Goal: Information Seeking & Learning: Learn about a topic

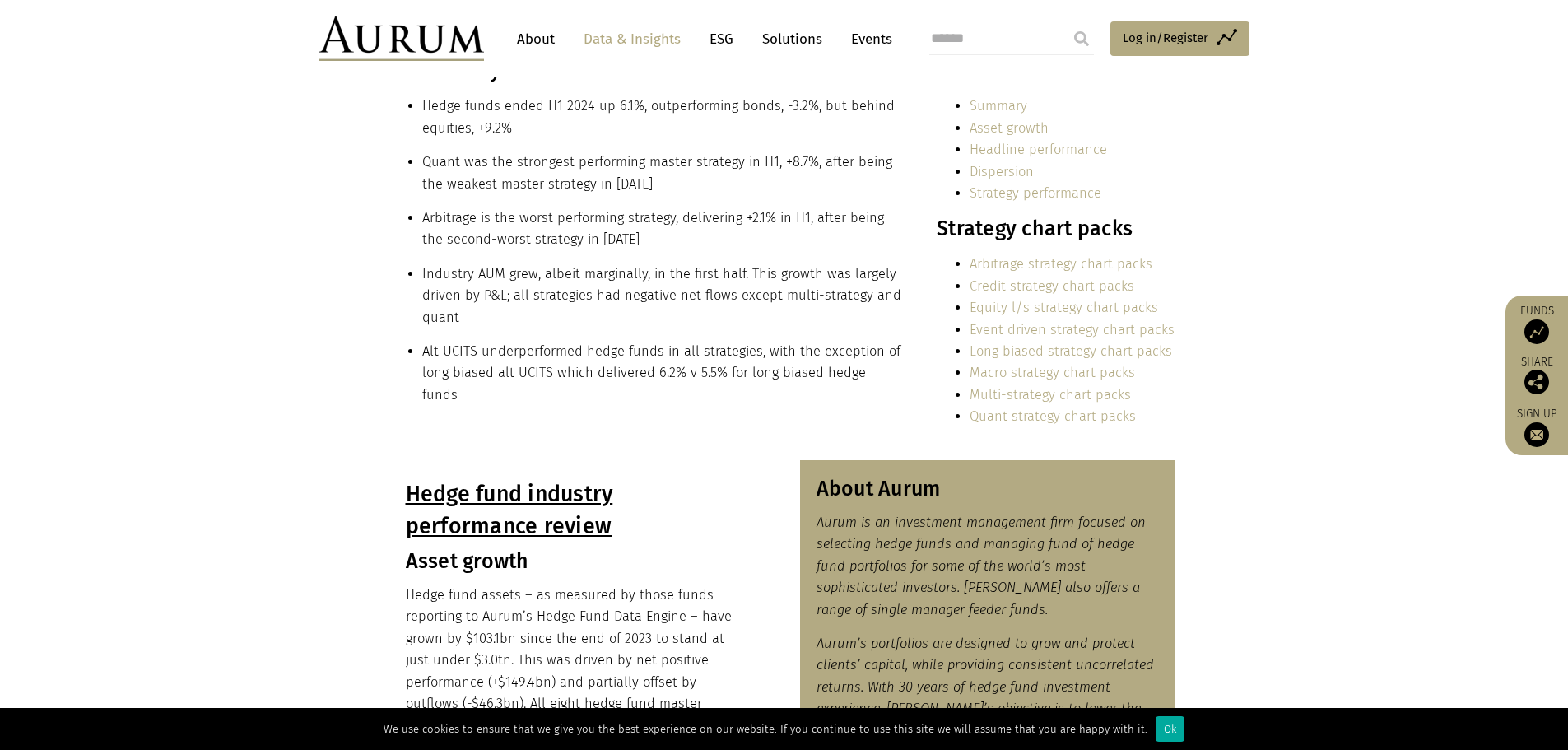
click at [648, 452] on section "In summary… Hedge funds ended H1 2024 up 6.1%, outperforming bonds, -3.2%, but …" at bounding box center [784, 259] width 1568 height 402
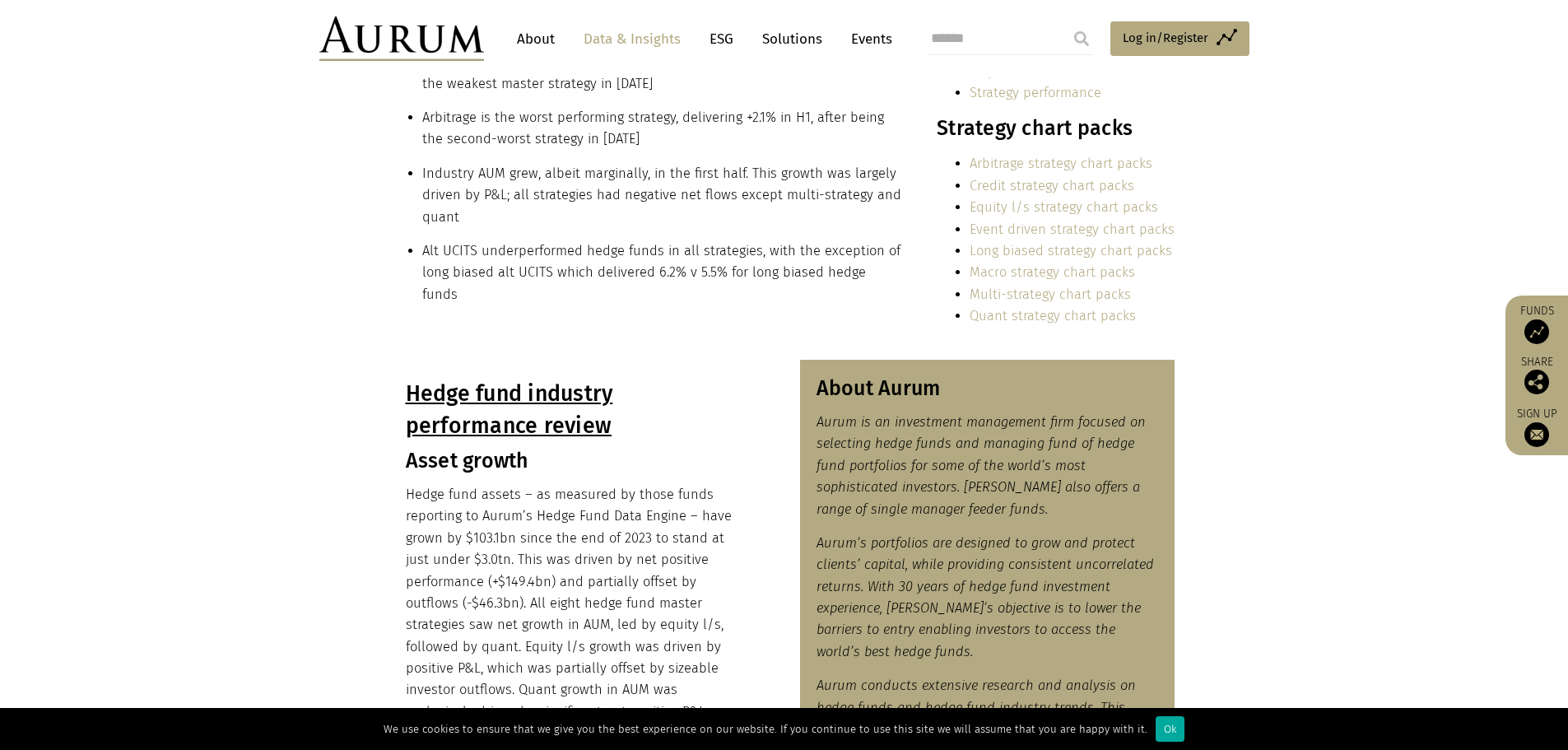
scroll to position [659, 0]
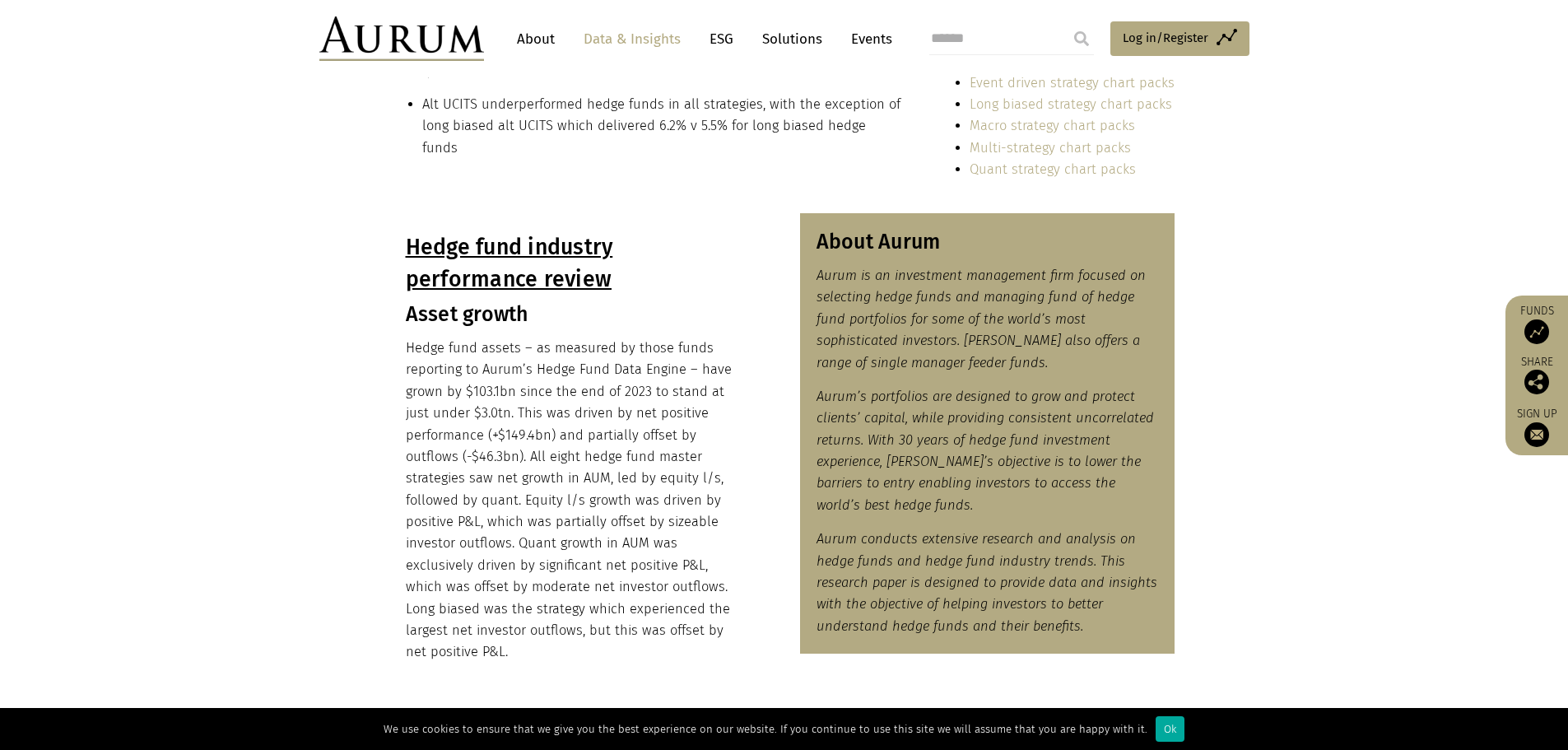
click at [672, 489] on p "Hedge fund assets – as measured by those funds reporting to Aurum’s Hedge Fund …" at bounding box center [577, 501] width 343 height 326
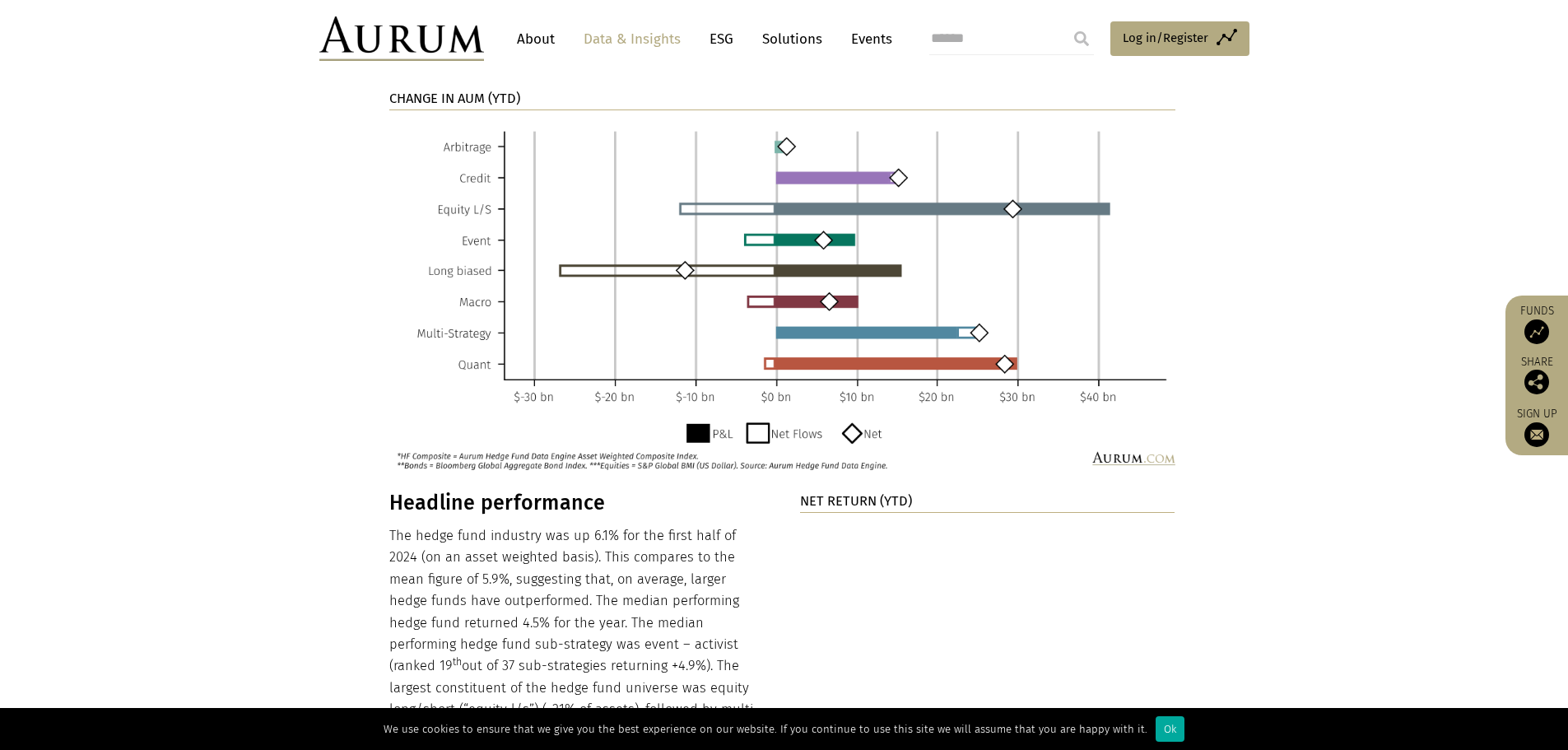
scroll to position [1482, 0]
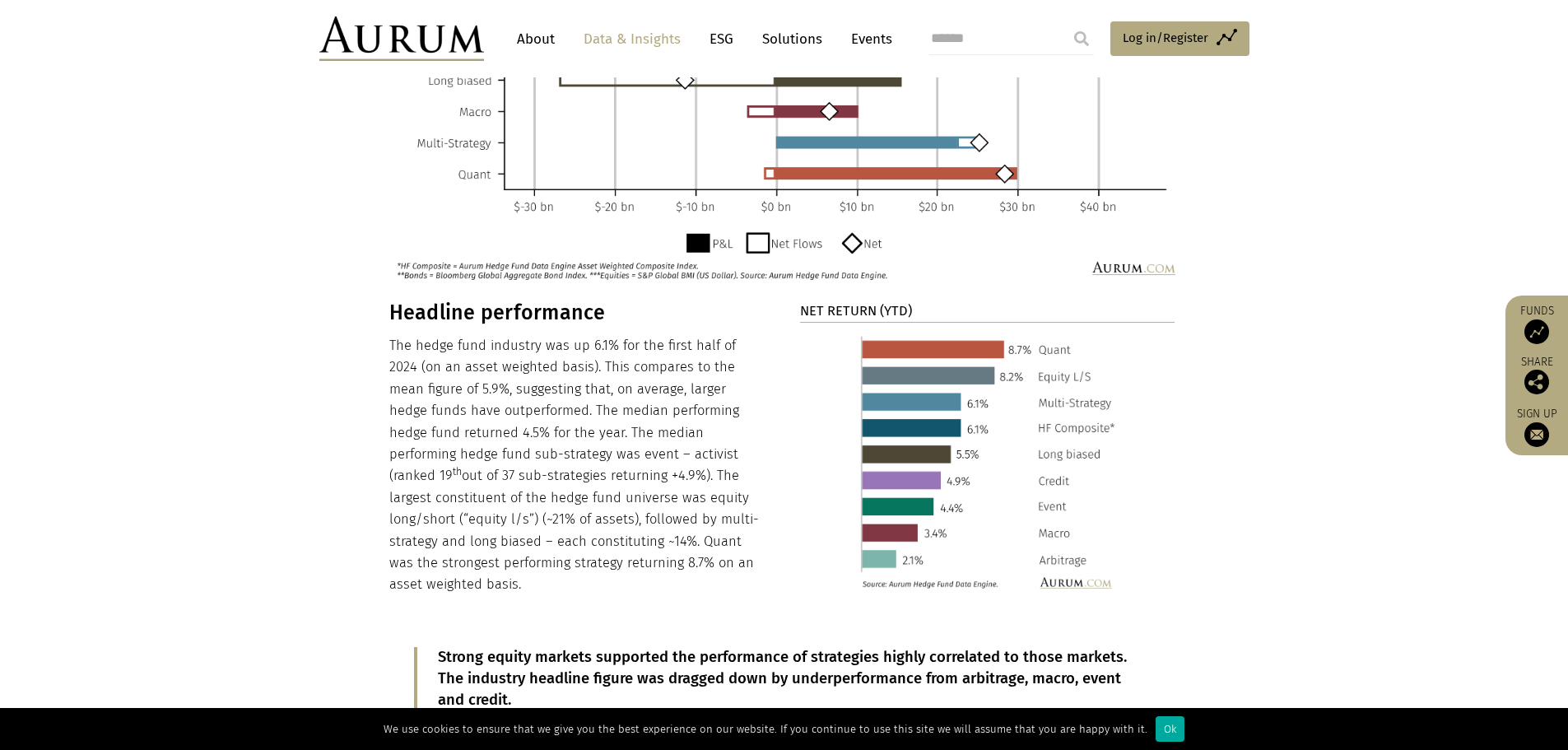
drag, startPoint x: 706, startPoint y: 547, endPoint x: 596, endPoint y: 513, distance: 115.1
click at [596, 513] on p "The hedge fund industry was up 6.1% for the first half of 2024 (on an asset wei…" at bounding box center [577, 466] width 376 height 261
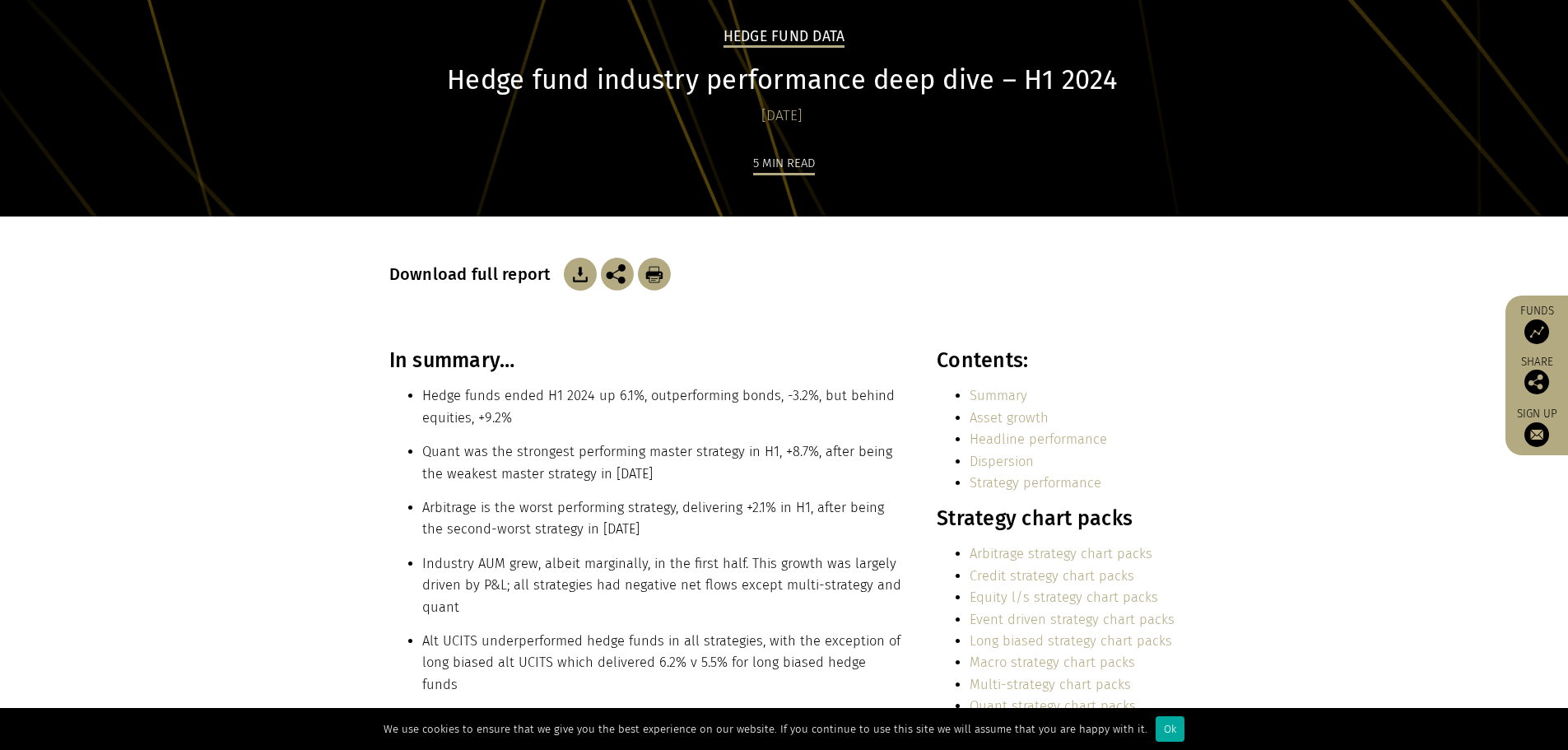
scroll to position [0, 0]
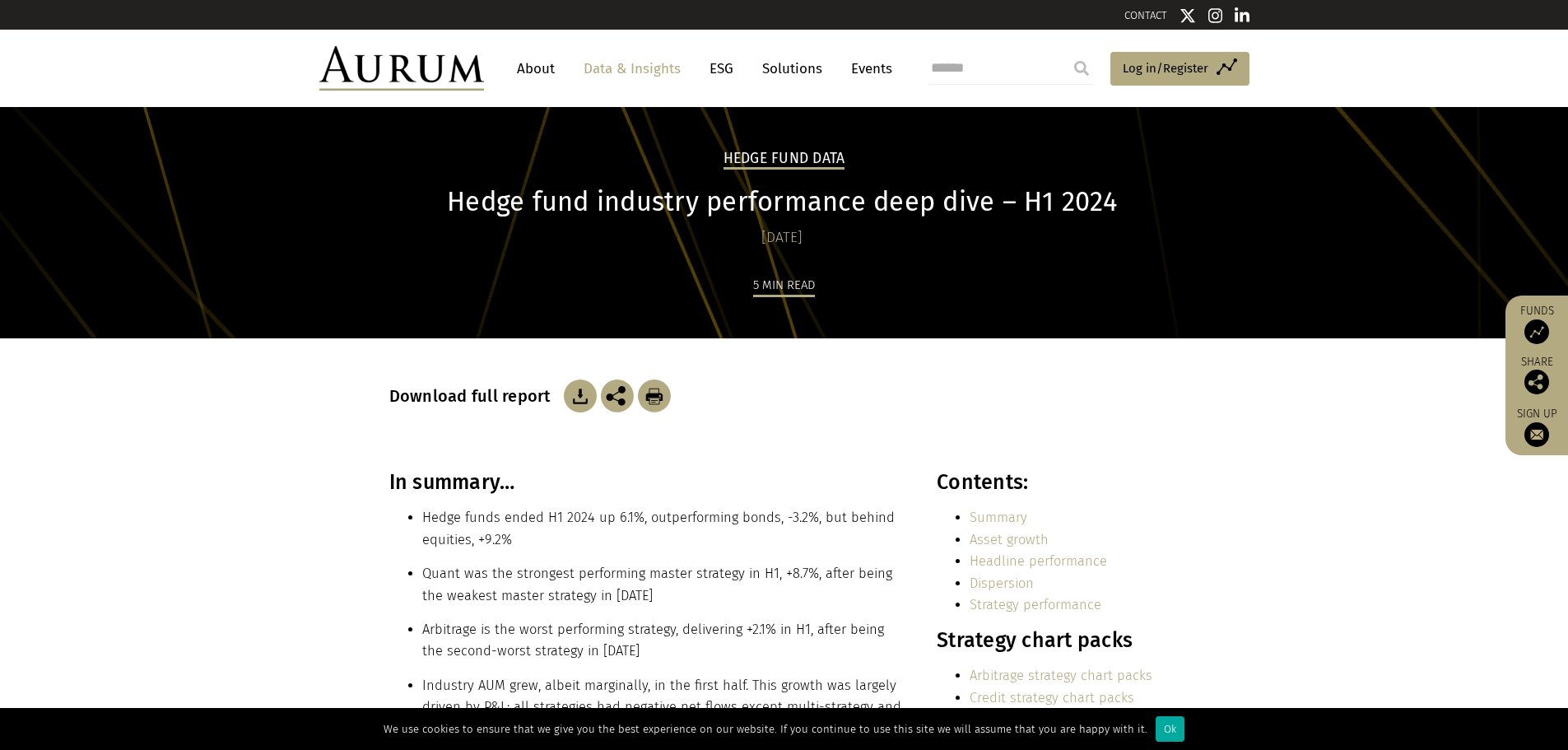
click at [619, 66] on link "Data & Insights" at bounding box center [632, 68] width 114 height 30
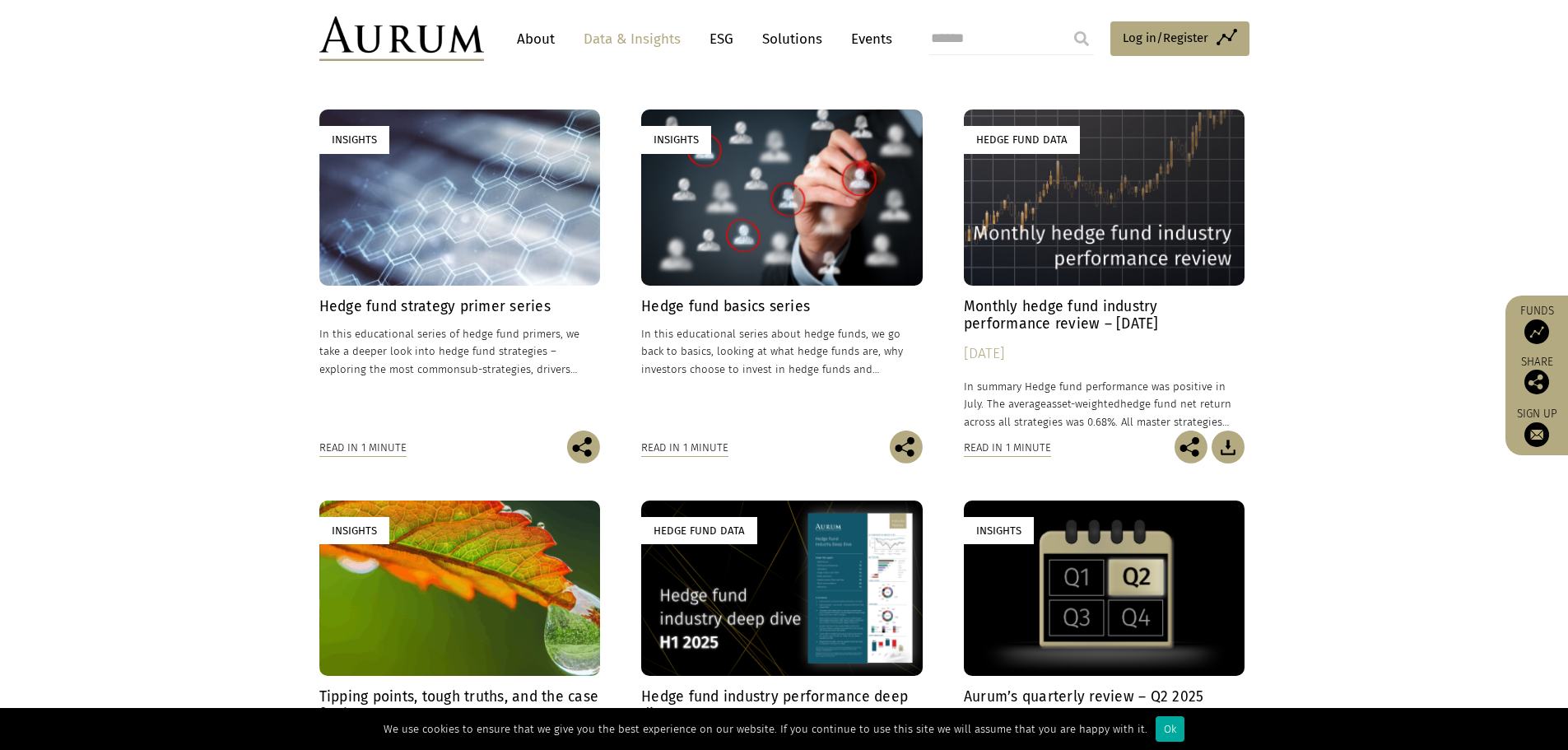
scroll to position [494, 0]
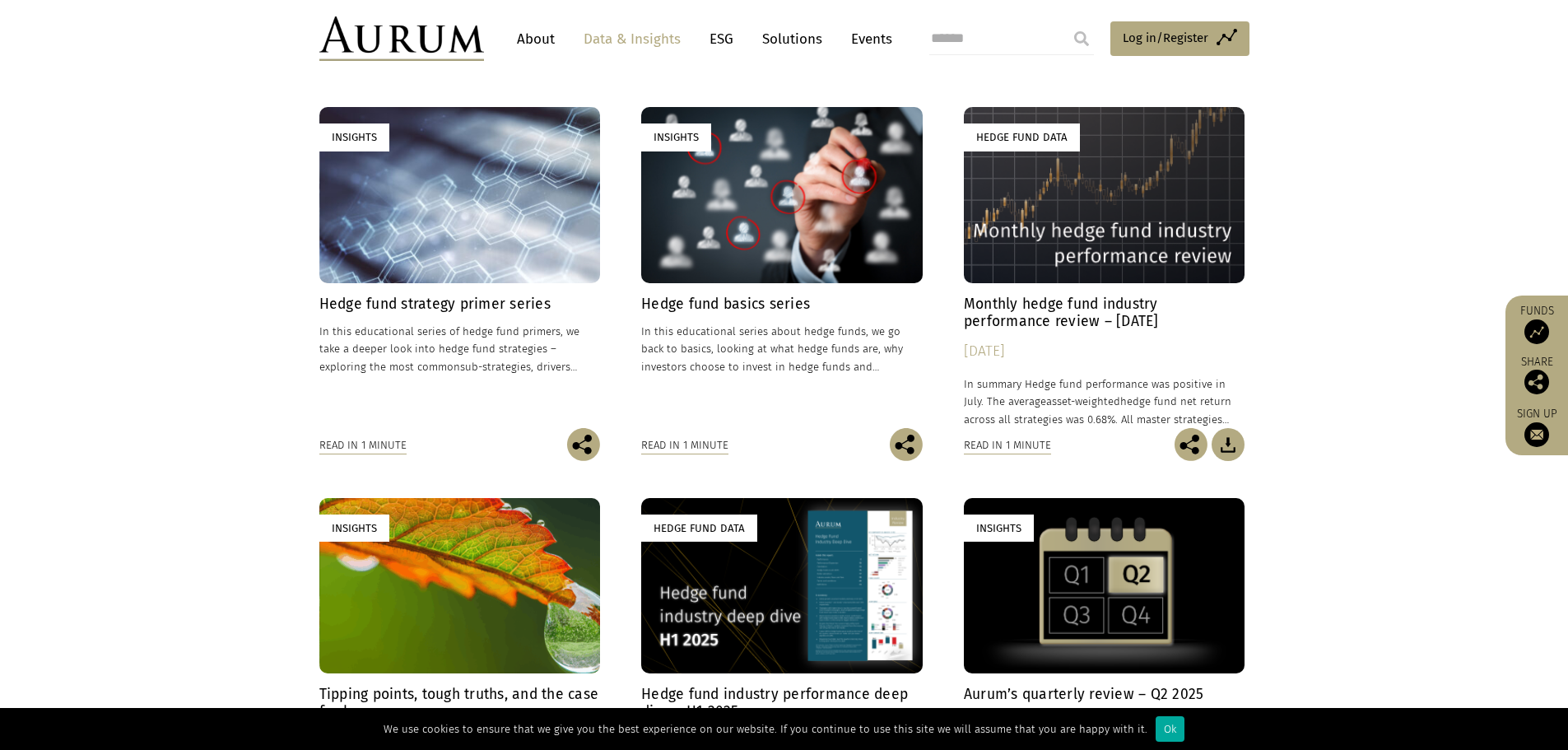
click at [1082, 275] on div "Hedge Fund Data" at bounding box center [1104, 195] width 282 height 175
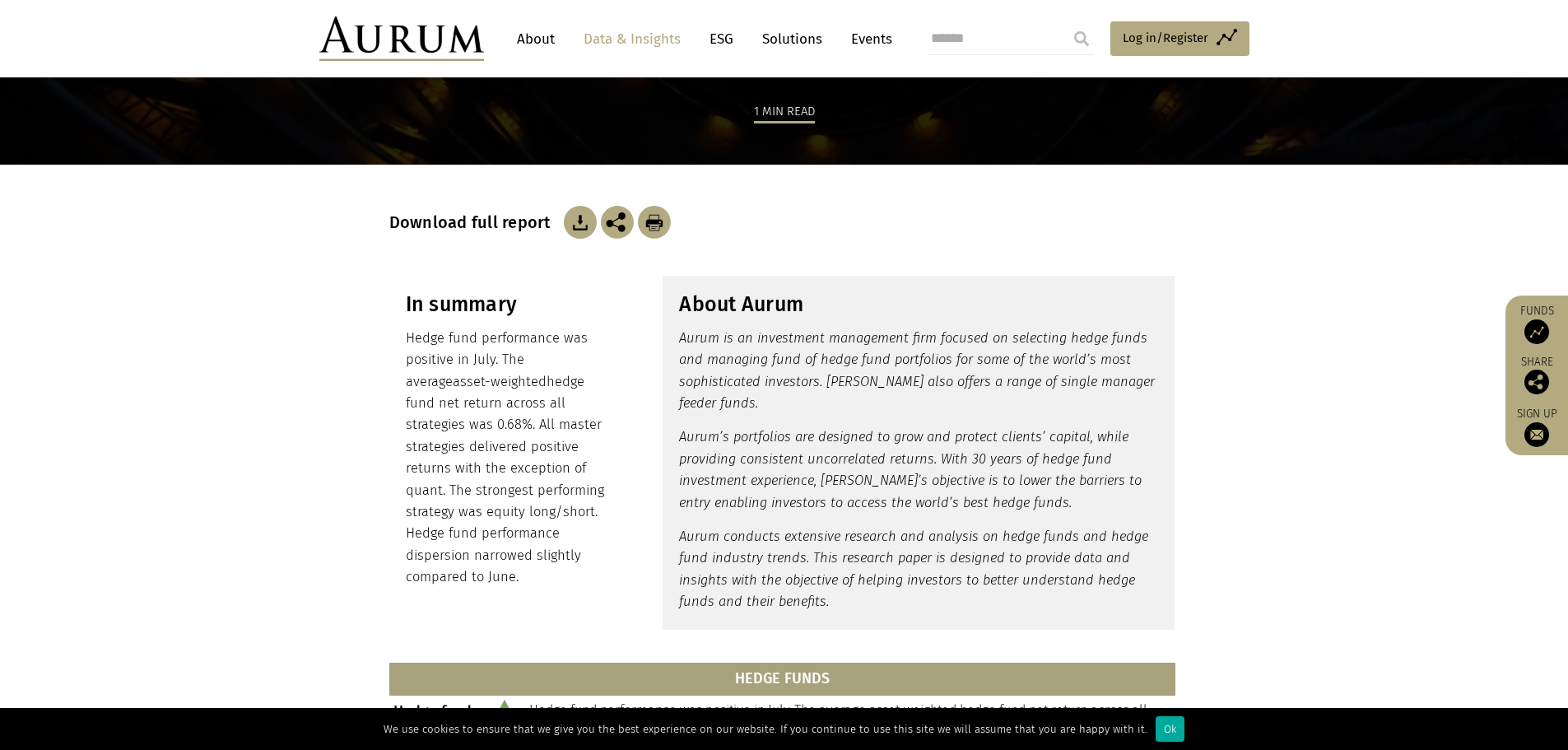
scroll to position [158, 0]
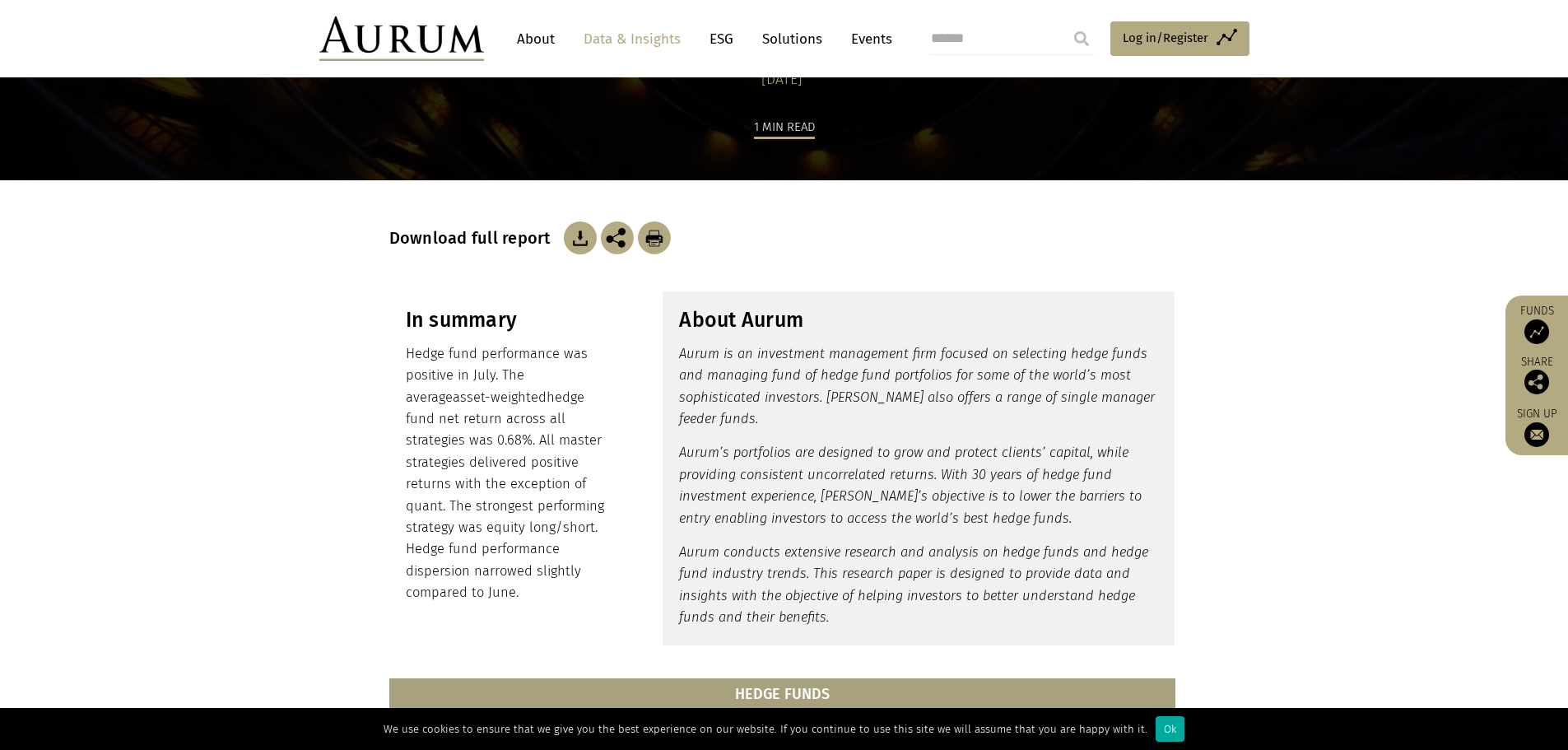
drag, startPoint x: 850, startPoint y: 483, endPoint x: 831, endPoint y: 496, distance: 23.0
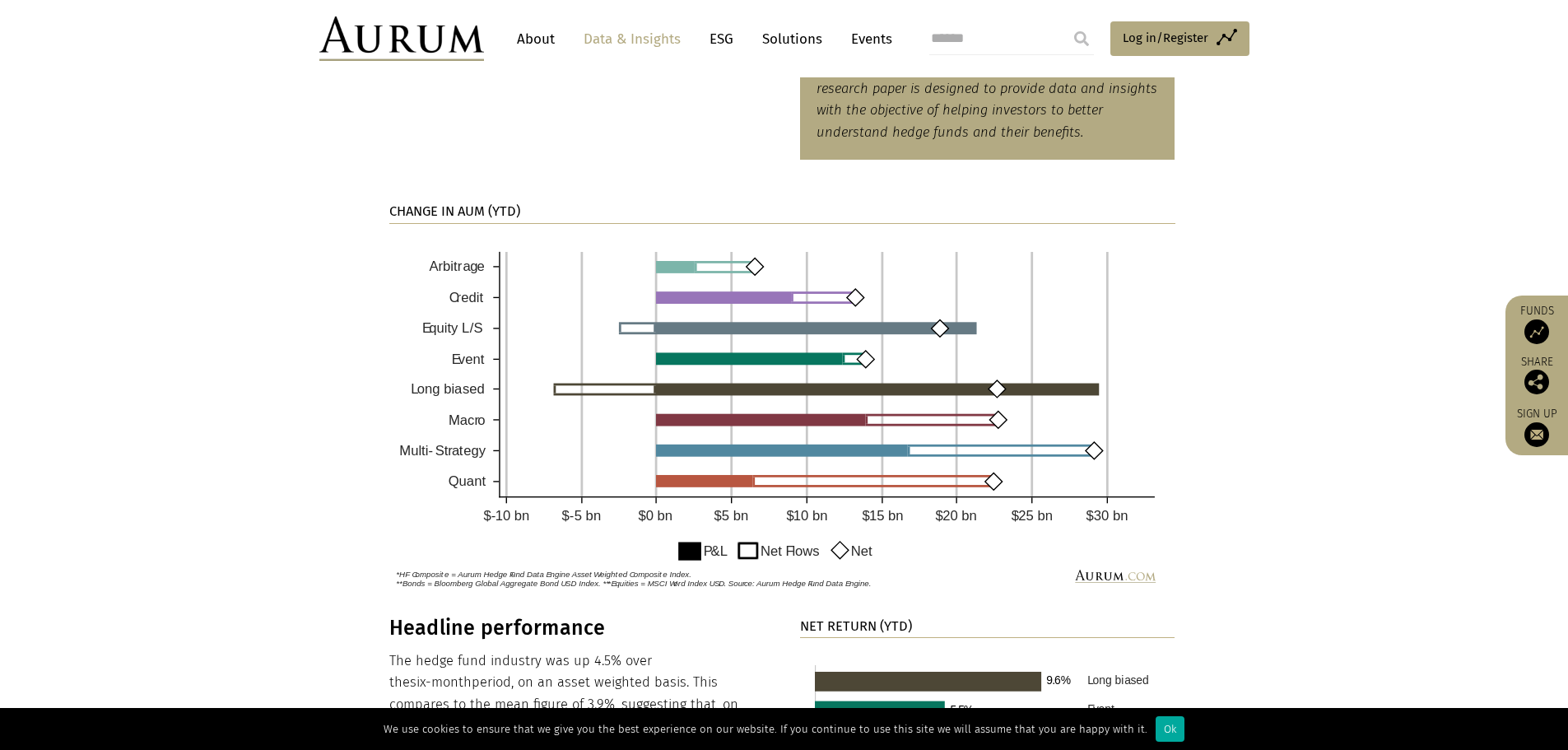
scroll to position [1482, 0]
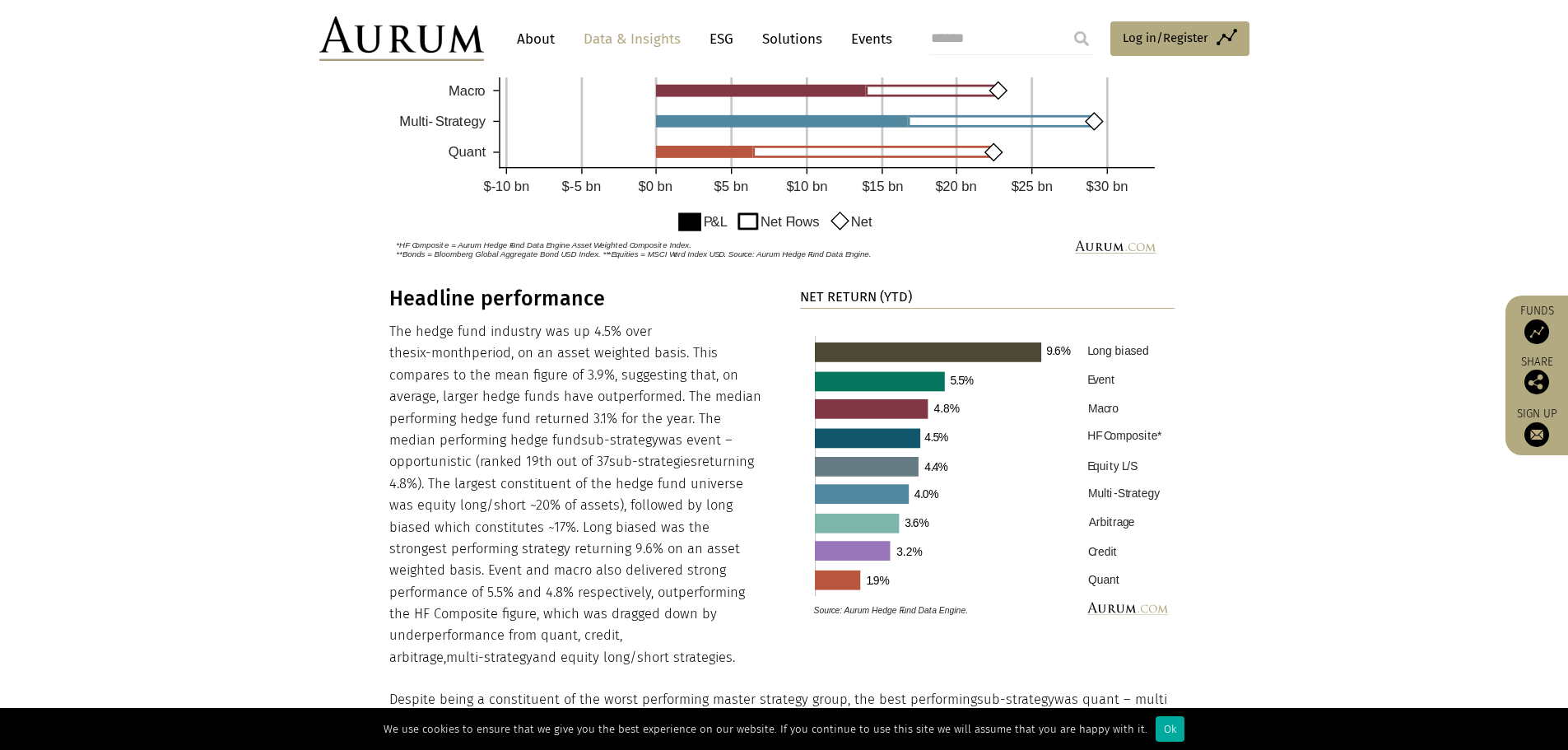
drag, startPoint x: 391, startPoint y: 332, endPoint x: 737, endPoint y: 637, distance: 461.2
click at [737, 637] on p "The hedge fund industry was up 4.5% over the six-month period, on an asset weig…" at bounding box center [577, 495] width 376 height 347
copy p "The hedge fund industry was up 4.5% over the six-month period, on an asset weig…"
click at [753, 457] on p "The hedge fund industry was up 4.5% over the six-month period, on an asset weig…" at bounding box center [577, 495] width 376 height 347
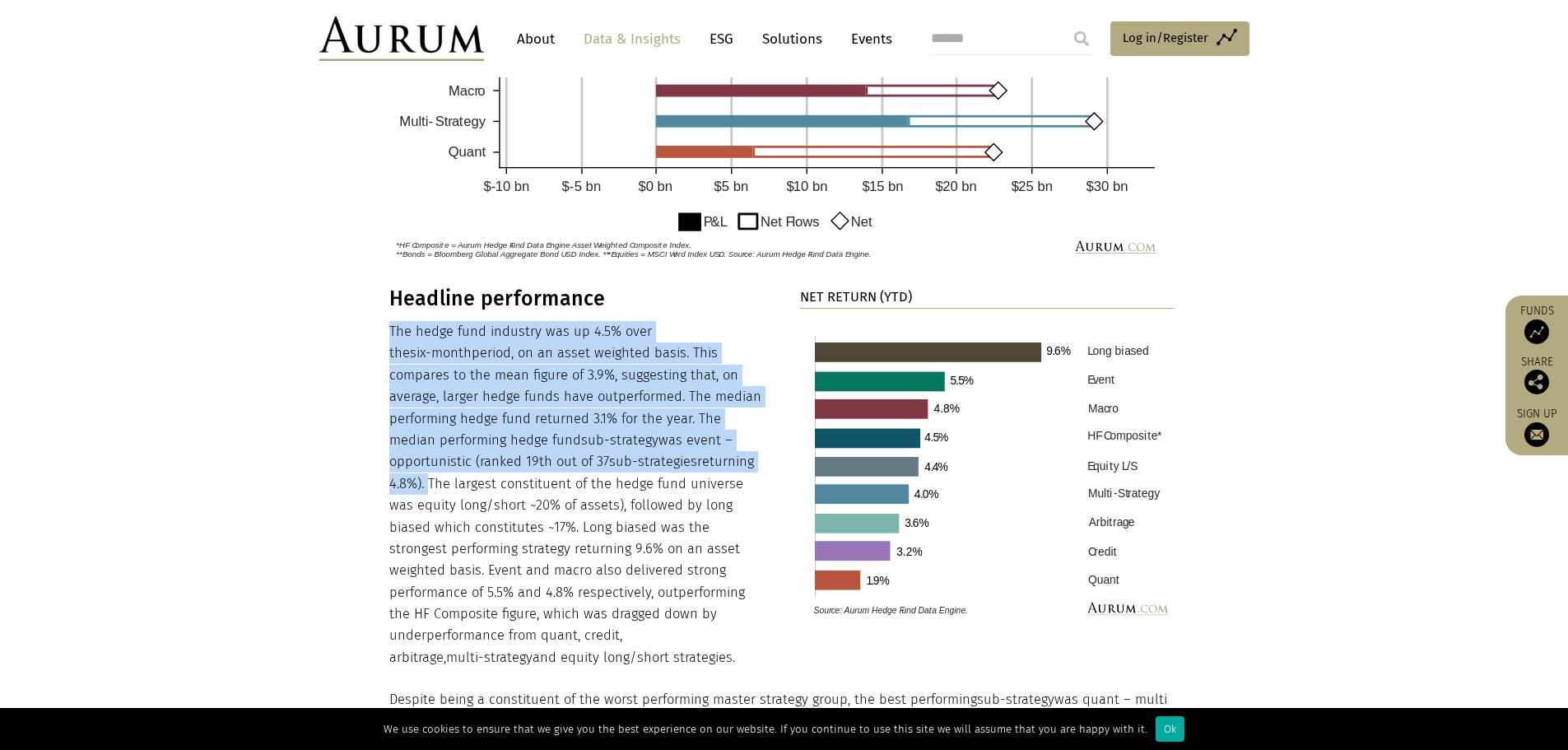
drag, startPoint x: 391, startPoint y: 331, endPoint x: 660, endPoint y: 466, distance: 301.0
click at [660, 466] on p "The hedge fund industry was up 4.5% over the six-month period, on an asset weig…" at bounding box center [577, 495] width 376 height 347
copy p "The hedge fund industry was up 4.5% over the six-month period, on an asset weig…"
drag, startPoint x: 665, startPoint y: 459, endPoint x: 741, endPoint y: 636, distance: 192.6
click at [741, 636] on p "The hedge fund industry was up 4.5% over the six-month period, on an asset weig…" at bounding box center [577, 495] width 376 height 347
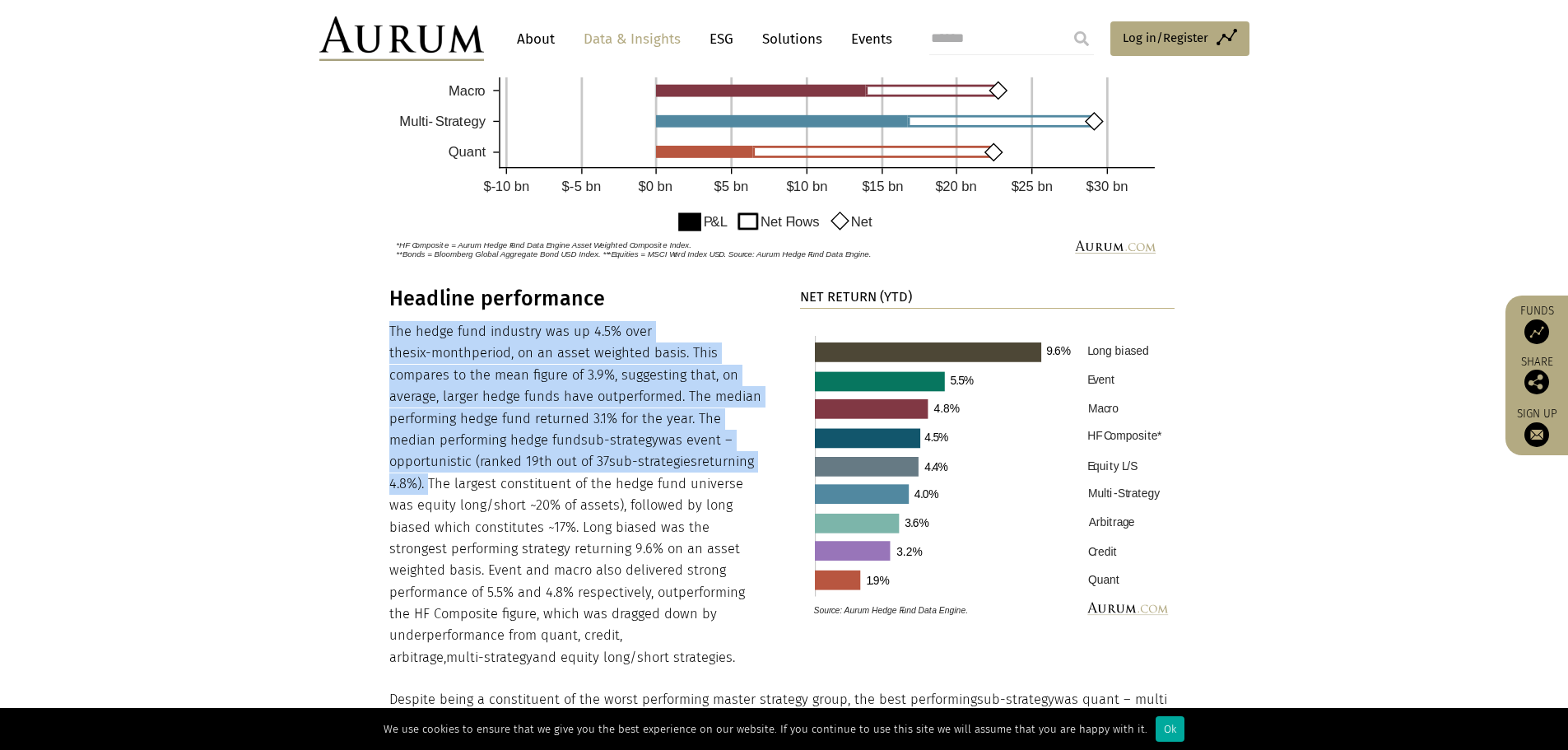
copy p "The largest constituent of the hedge fund universe was equity long/short ~20% o…"
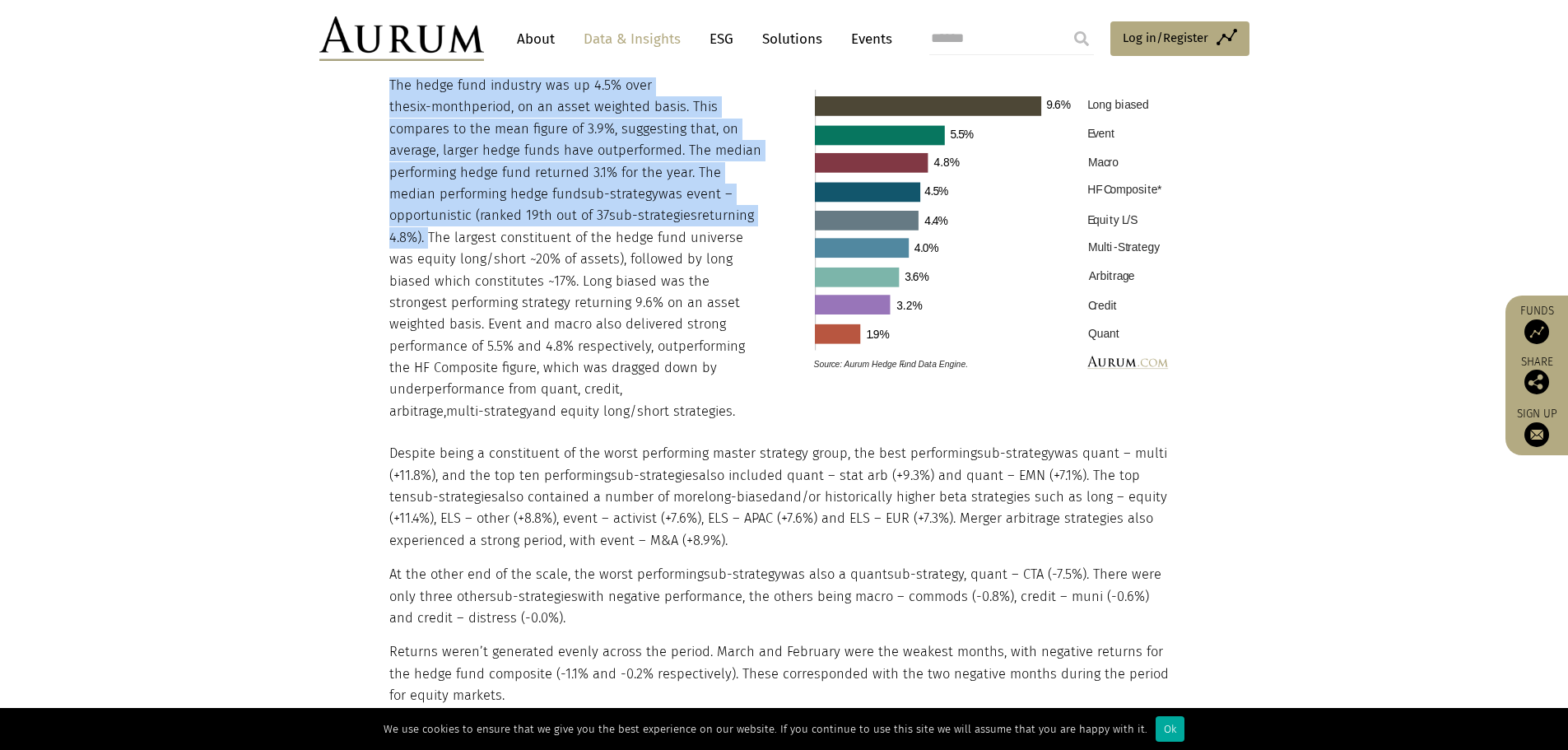
scroll to position [1729, 0]
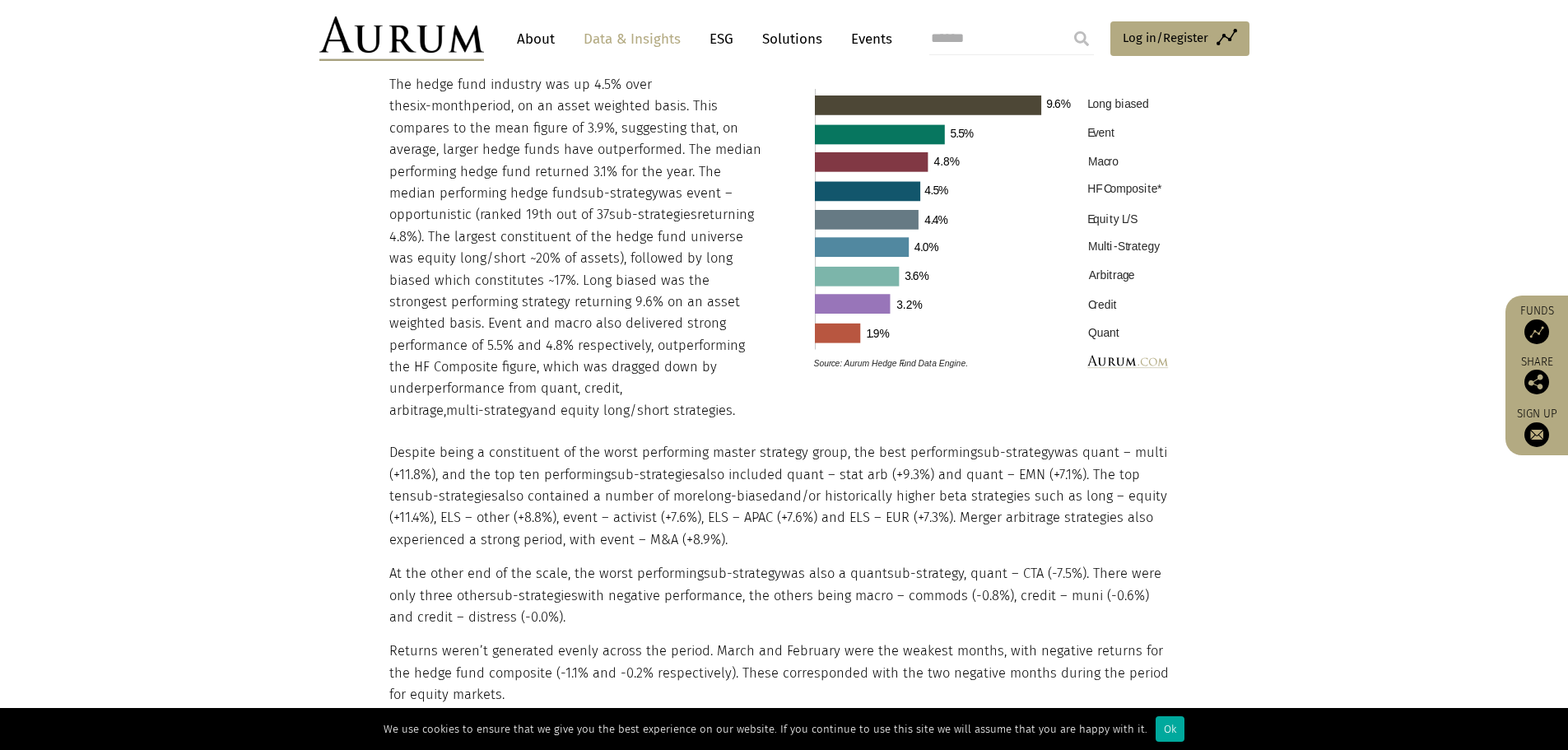
click at [577, 532] on div "Despite being a constituent of the worst performing master strategy group, the …" at bounding box center [782, 673] width 786 height 505
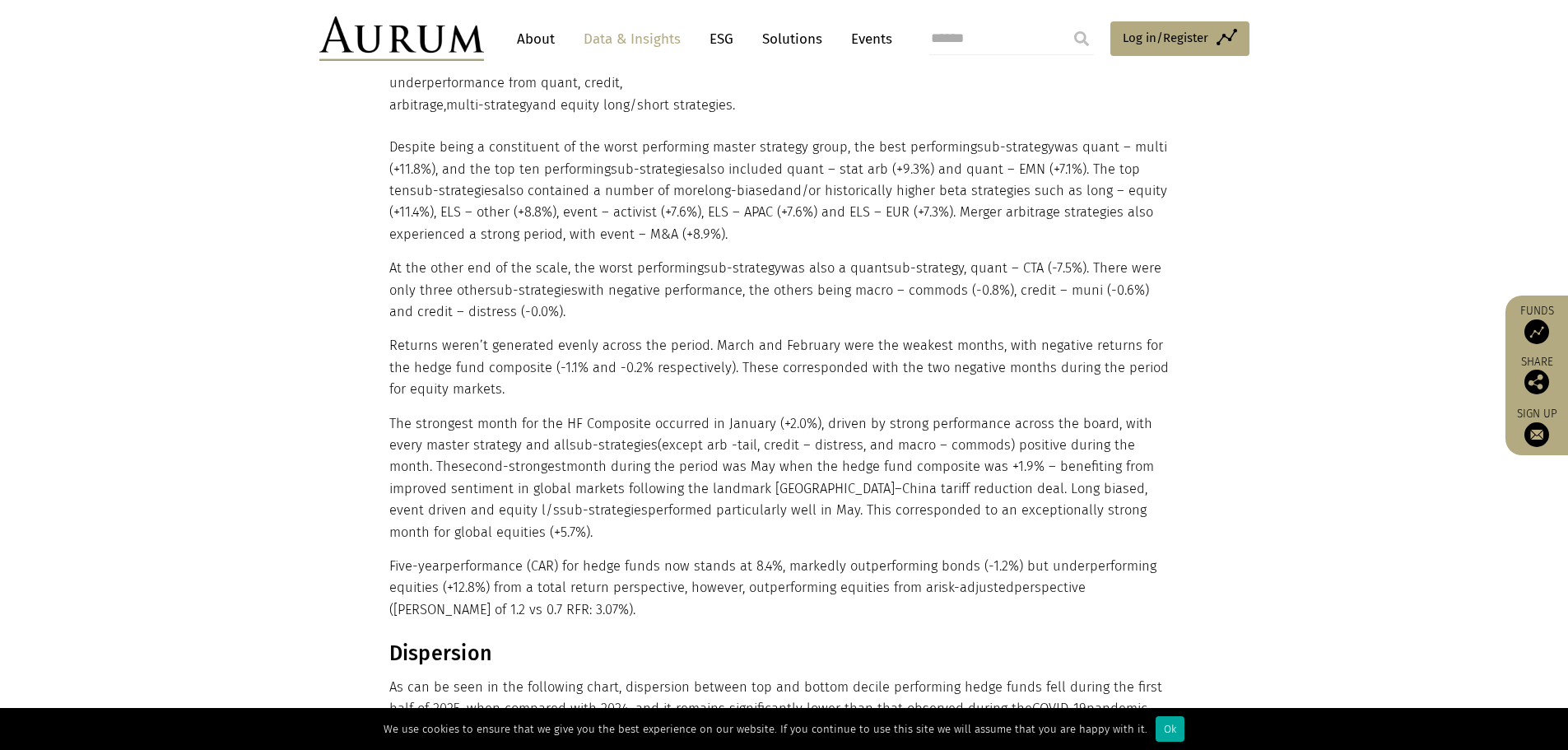
scroll to position [2059, 0]
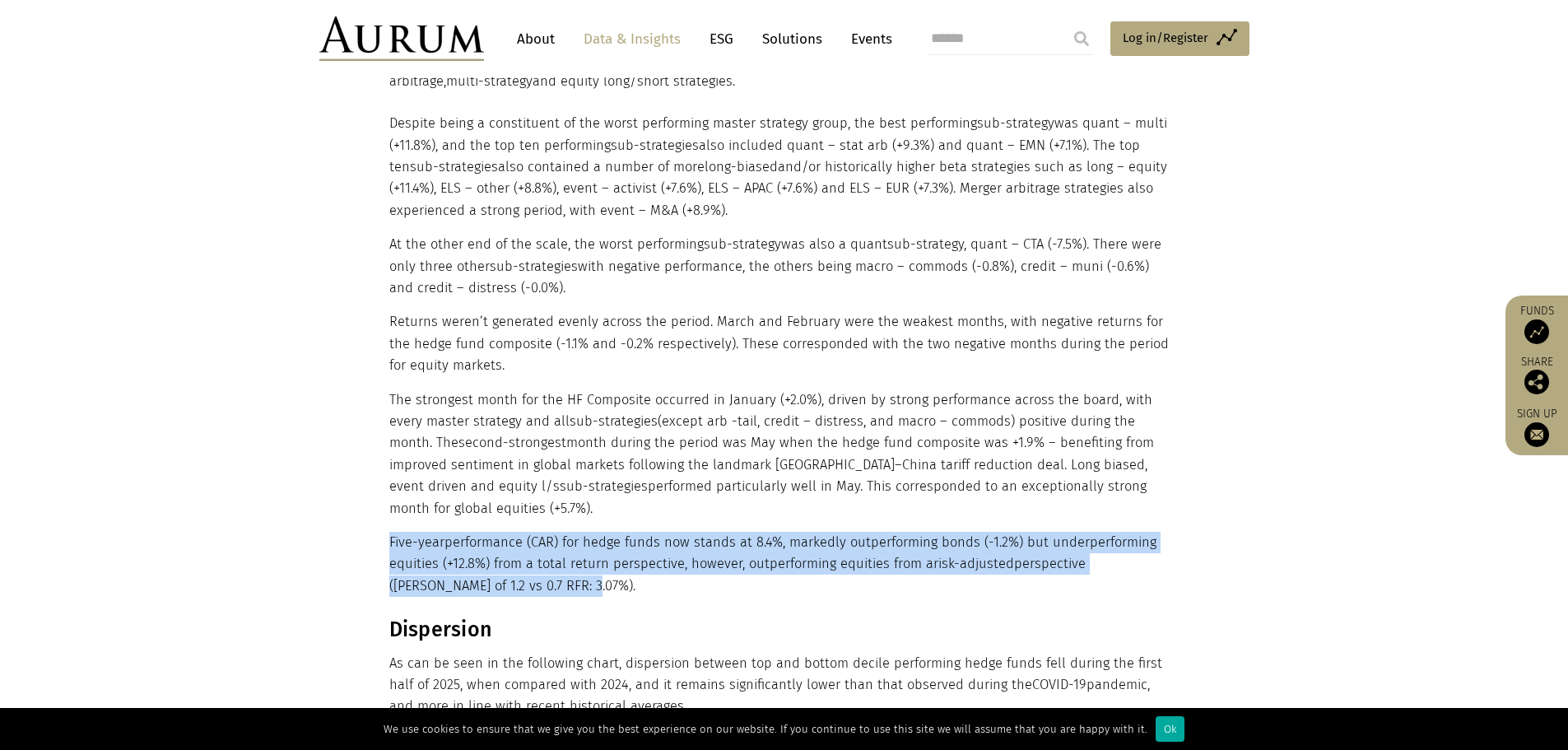
drag, startPoint x: 391, startPoint y: 496, endPoint x: 492, endPoint y: 554, distance: 116.5
click at [492, 554] on section "Headline performance The hedge fund industry was up 4.5% over the six-month per…" at bounding box center [784, 163] width 1568 height 908
copy p "Five-year performance (CAR) for hedge funds now stands at 8.4%, markedly outper…"
